Goal: Browse casually

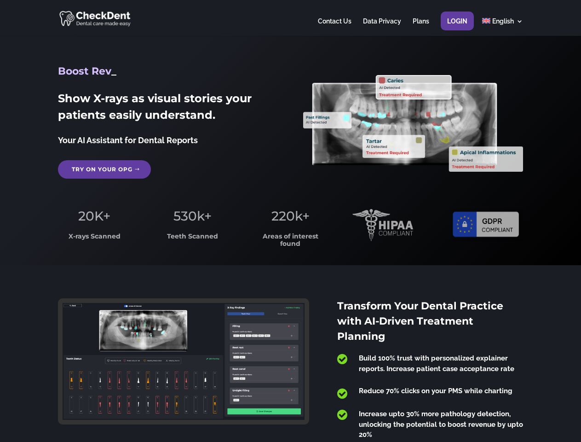
click at [290, 221] on span "220k+" at bounding box center [291, 216] width 38 height 16
click at [290, 18] on div at bounding box center [290, 18] width 465 height 36
click at [290, 221] on span "220k+" at bounding box center [291, 216] width 38 height 16
